Goal: Task Accomplishment & Management: Manage account settings

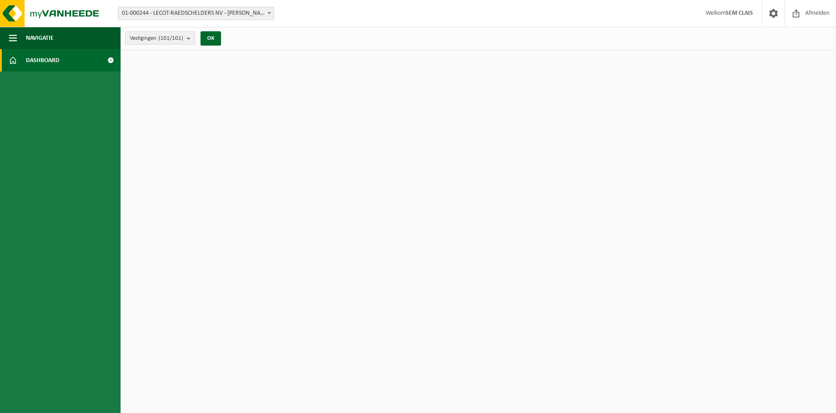
click at [223, 12] on span "01-000244 - LECOT-RAEDSCHELDERS NV - [PERSON_NAME]" at bounding box center [195, 13] width 155 height 13
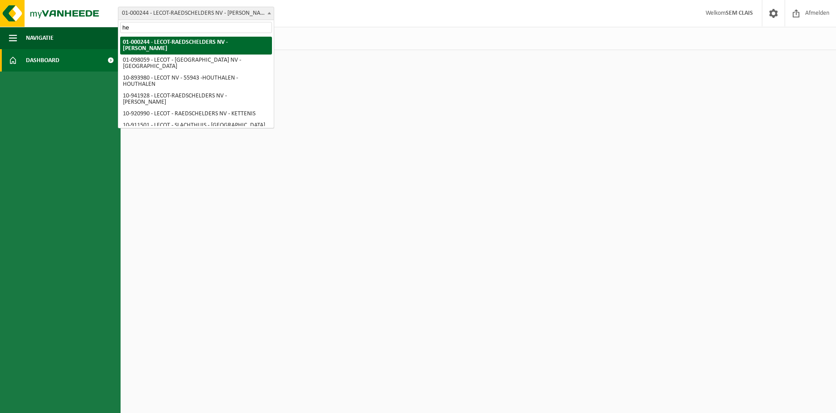
type input "heu"
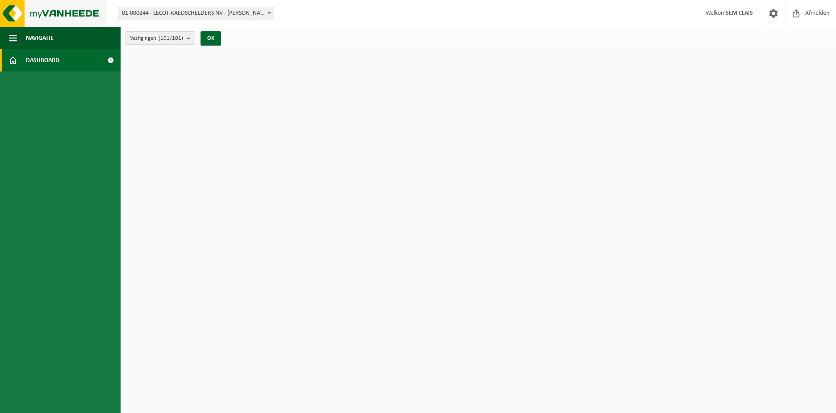
click at [30, 10] on img at bounding box center [53, 13] width 107 height 27
click at [74, 7] on img at bounding box center [53, 13] width 107 height 27
click at [54, 57] on span "Dashboard" at bounding box center [42, 60] width 33 height 22
click at [737, 15] on strong "SEM CLAIS" at bounding box center [738, 13] width 27 height 7
click at [770, 14] on span at bounding box center [773, 13] width 13 height 26
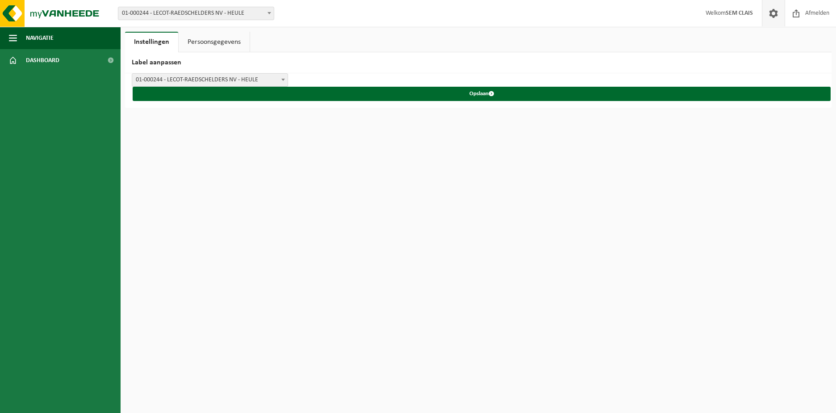
click at [210, 10] on span "01-000244 - LECOT-RAEDSCHELDERS NV - HEULE" at bounding box center [195, 13] width 155 height 13
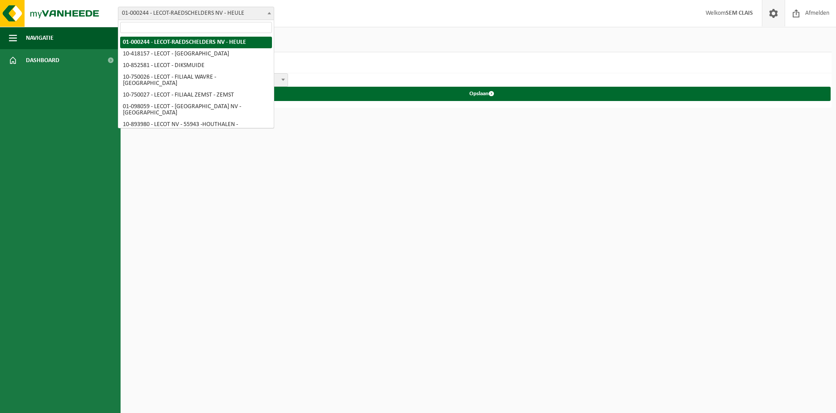
select select "97185"
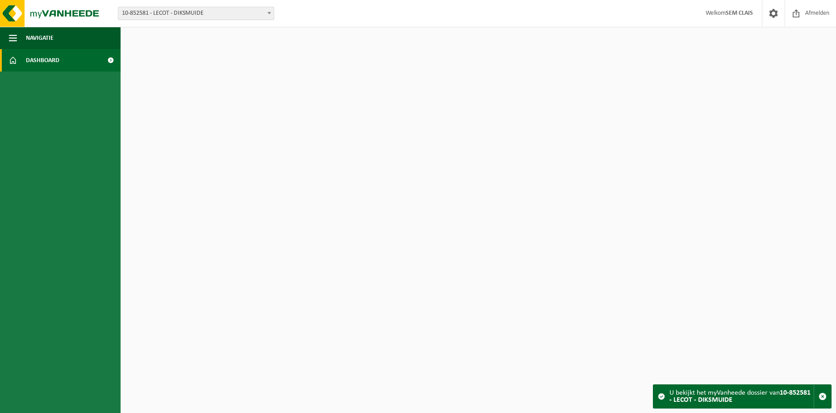
click at [212, 17] on span "10-852581 - LECOT - DIKSMUIDE" at bounding box center [195, 13] width 155 height 13
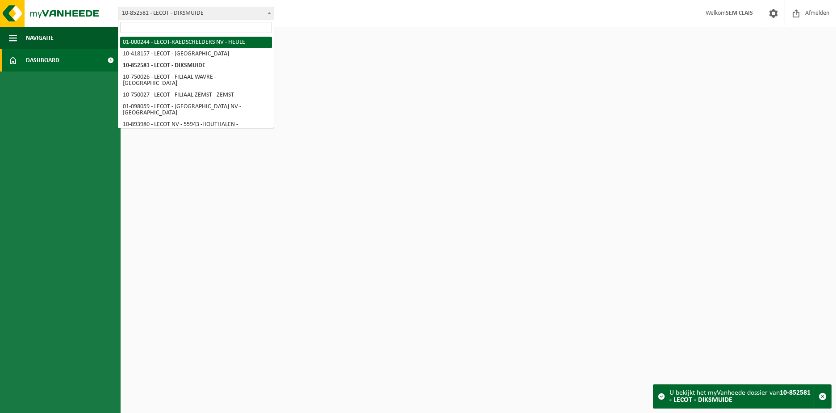
select select "26"
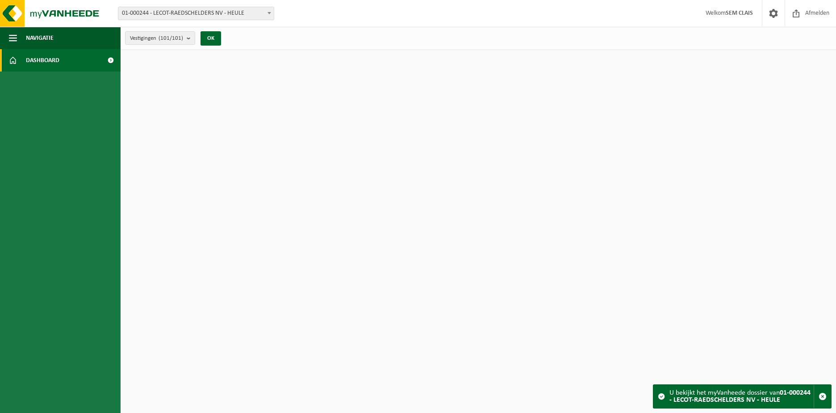
click at [221, 16] on span "01-000244 - LECOT-RAEDSCHELDERS NV - HEULE" at bounding box center [195, 13] width 155 height 13
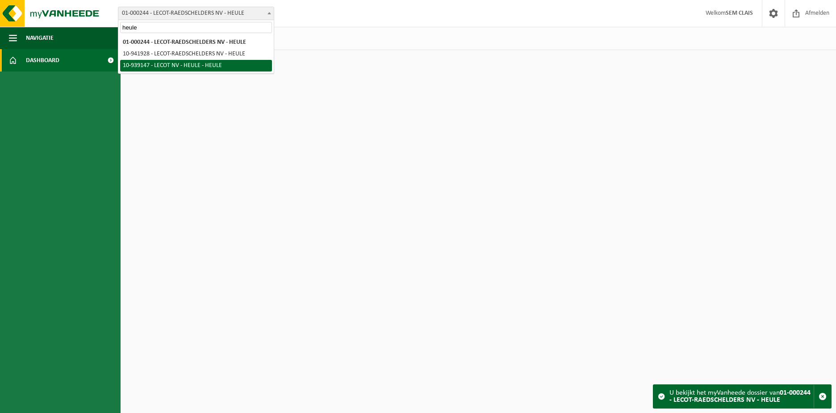
type input "heule"
select select "138263"
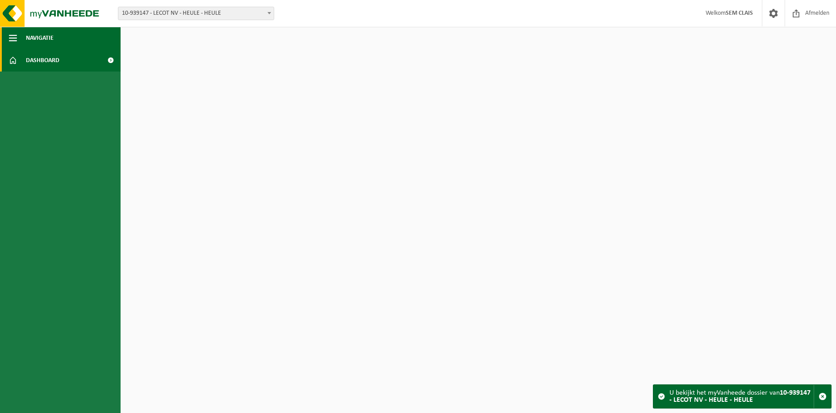
click at [82, 40] on button "Navigatie" at bounding box center [60, 38] width 121 height 22
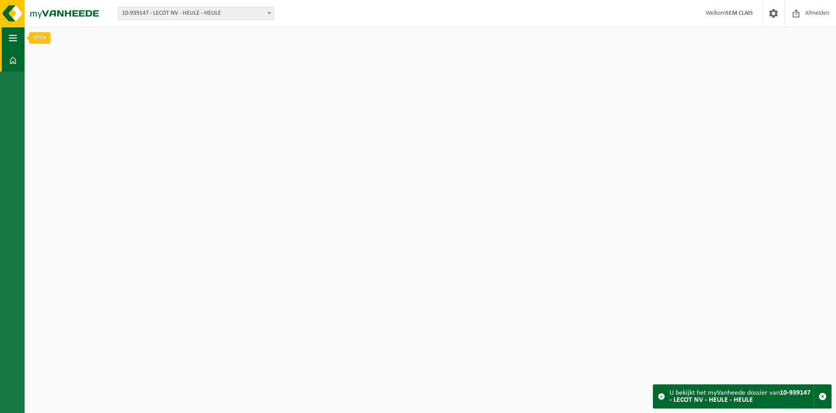
click at [12, 35] on span "button" at bounding box center [13, 38] width 8 height 22
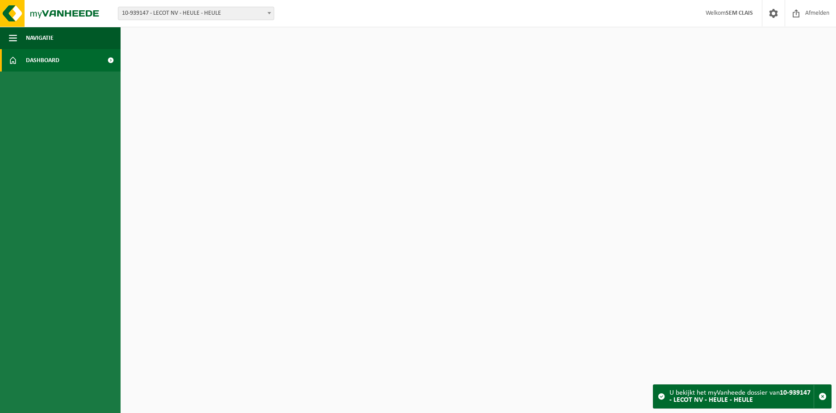
click at [18, 63] on link "Dashboard" at bounding box center [60, 60] width 121 height 22
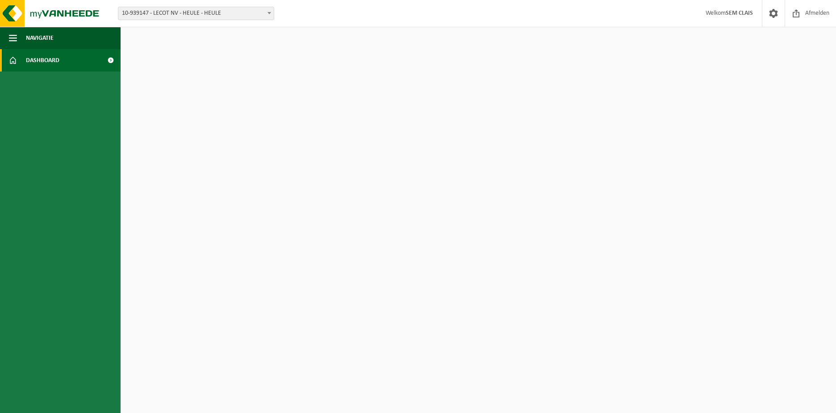
click at [10, 13] on img at bounding box center [53, 13] width 107 height 27
click at [807, 12] on span "Afmelden" at bounding box center [817, 13] width 29 height 26
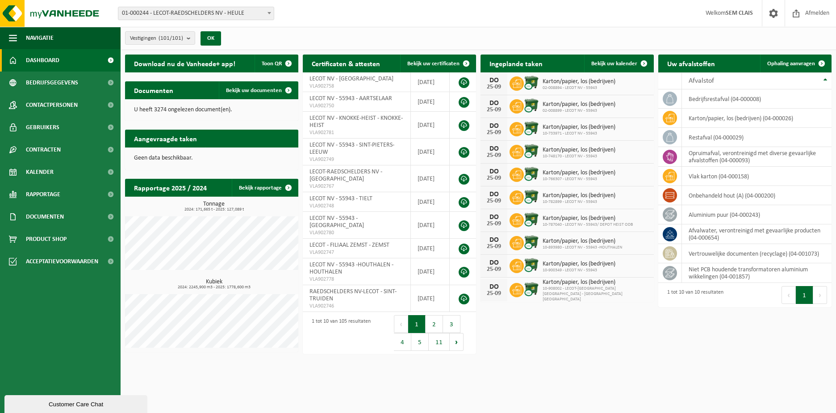
click at [225, 16] on span "01-000244 - LECOT-RAEDSCHELDERS NV - HEULE" at bounding box center [195, 13] width 155 height 13
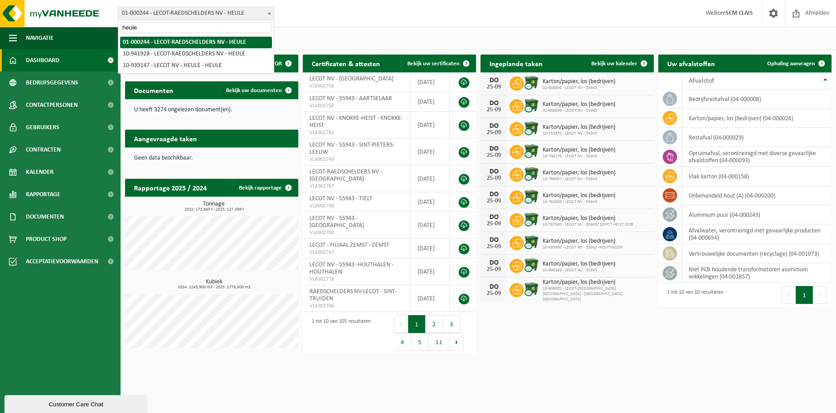
type input "heule"
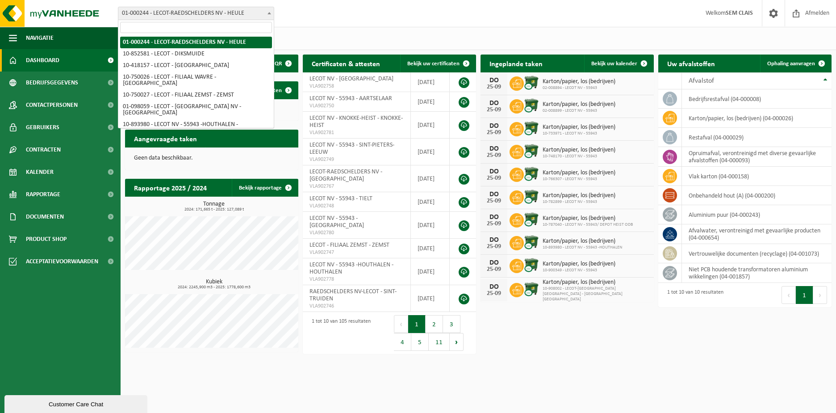
click at [221, 11] on span "01-000244 - LECOT-RAEDSCHELDERS NV - HEULE" at bounding box center [195, 13] width 155 height 13
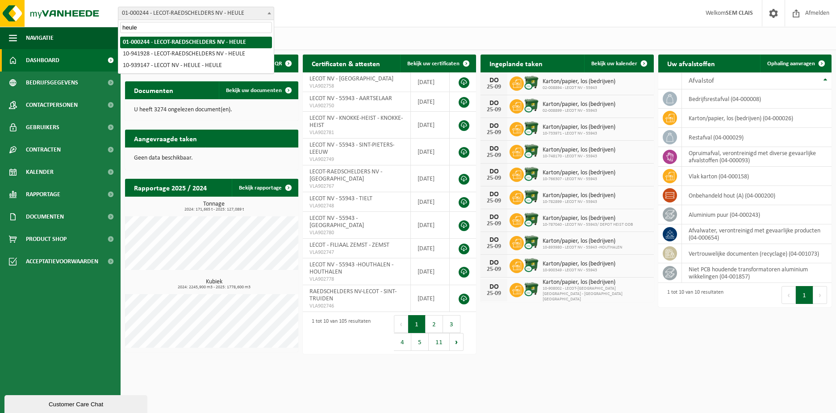
type input "heule"
select select "139521"
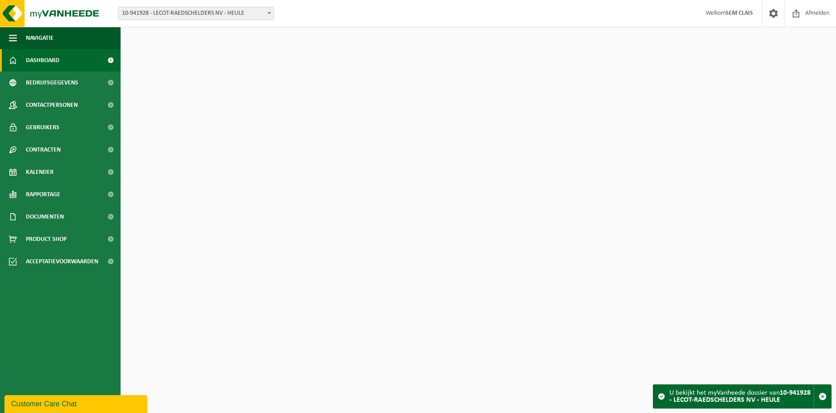
click at [224, 16] on span "10-941928 - LECOT-RAEDSCHELDERS NV - HEULE" at bounding box center [195, 13] width 155 height 13
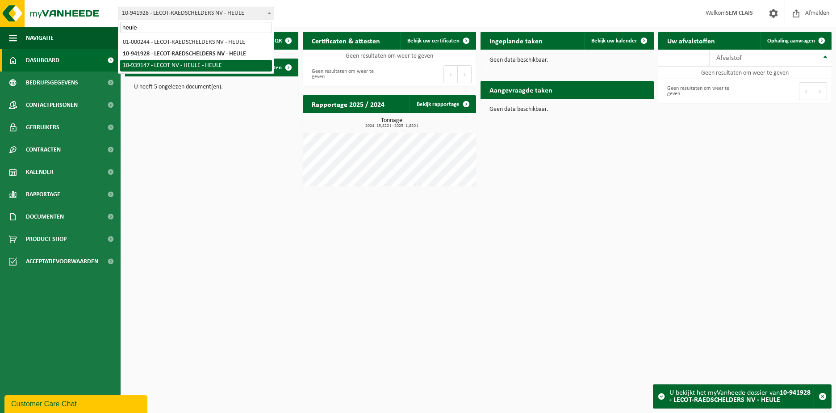
type input "heule"
select select "138263"
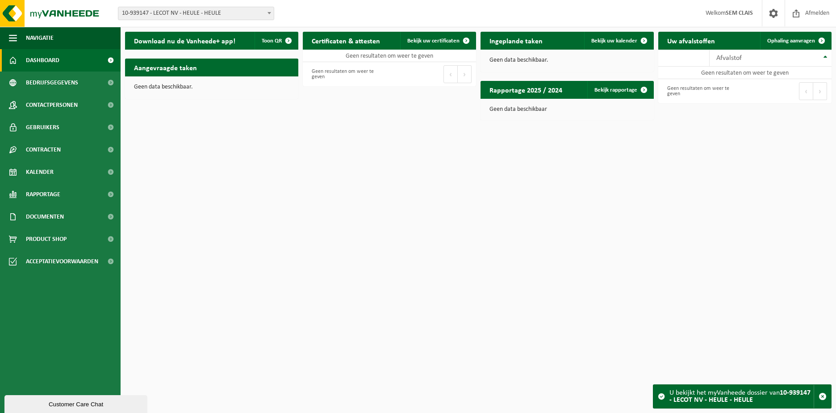
click at [171, 5] on div "Vestiging: 01-000244 - LECOT-RAEDSCHELDERS NV - HEULE 10-852581 - LECOT - DIKSM…" at bounding box center [418, 13] width 836 height 27
click at [171, 15] on span "10-939147 - LECOT NV - HEULE - HEULE" at bounding box center [195, 13] width 155 height 13
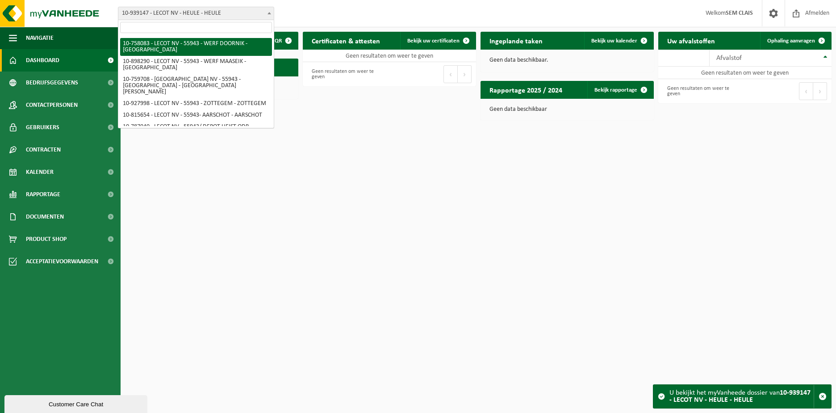
scroll to position [805, 0]
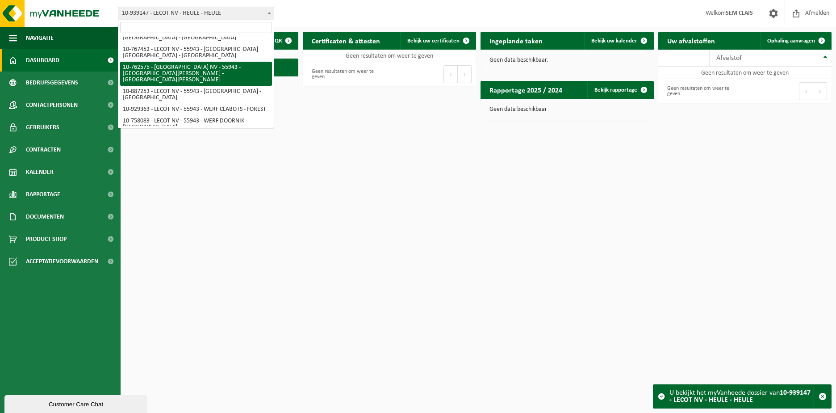
click at [169, 29] on input "search" at bounding box center [196, 27] width 152 height 11
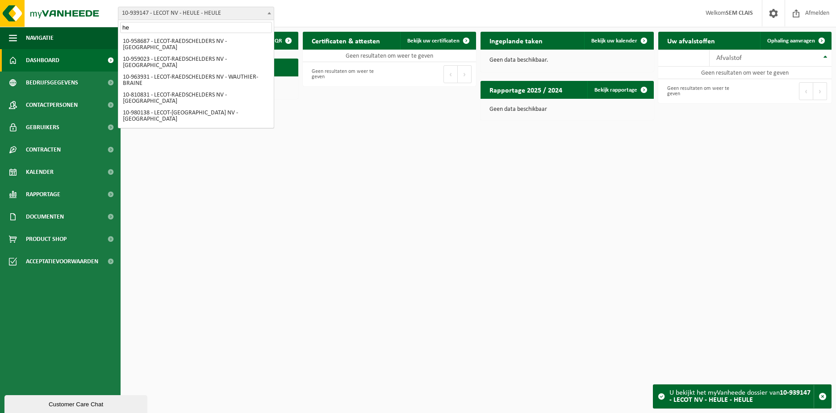
scroll to position [0, 0]
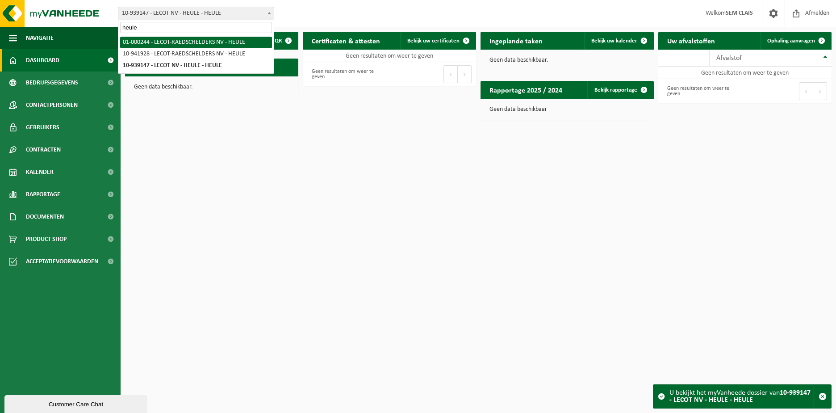
type input "heule"
select select "26"
